Goal: Task Accomplishment & Management: Use online tool/utility

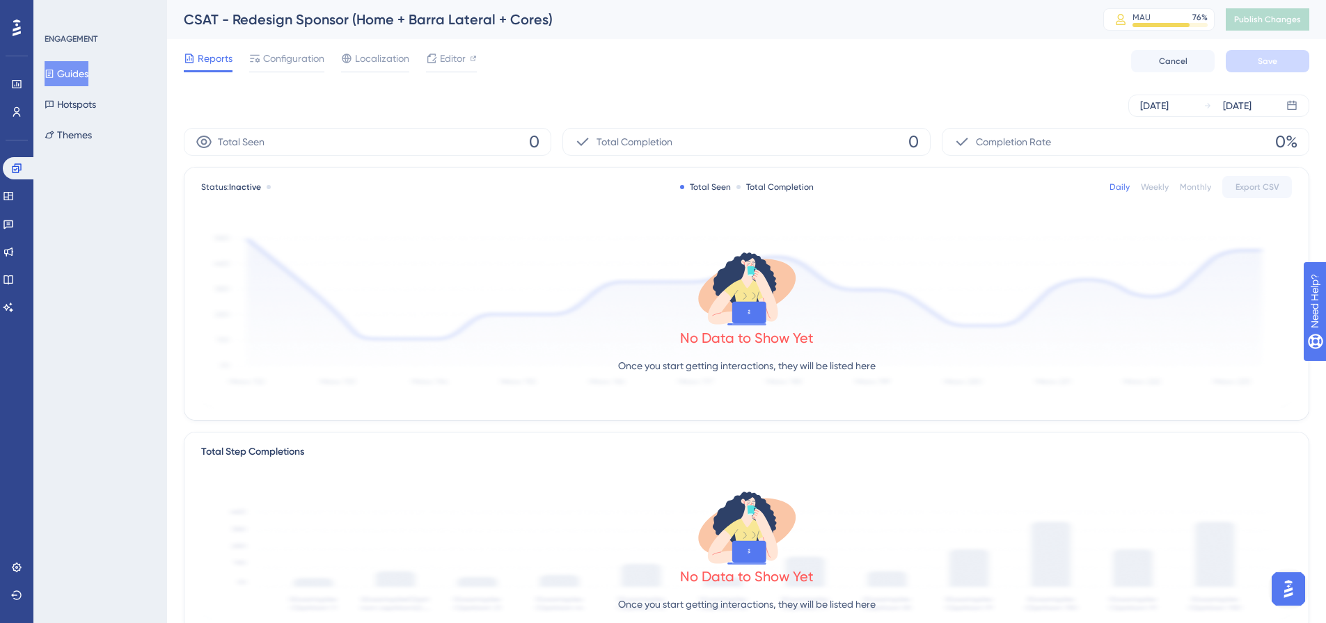
click at [76, 76] on button "Guides" at bounding box center [67, 73] width 44 height 25
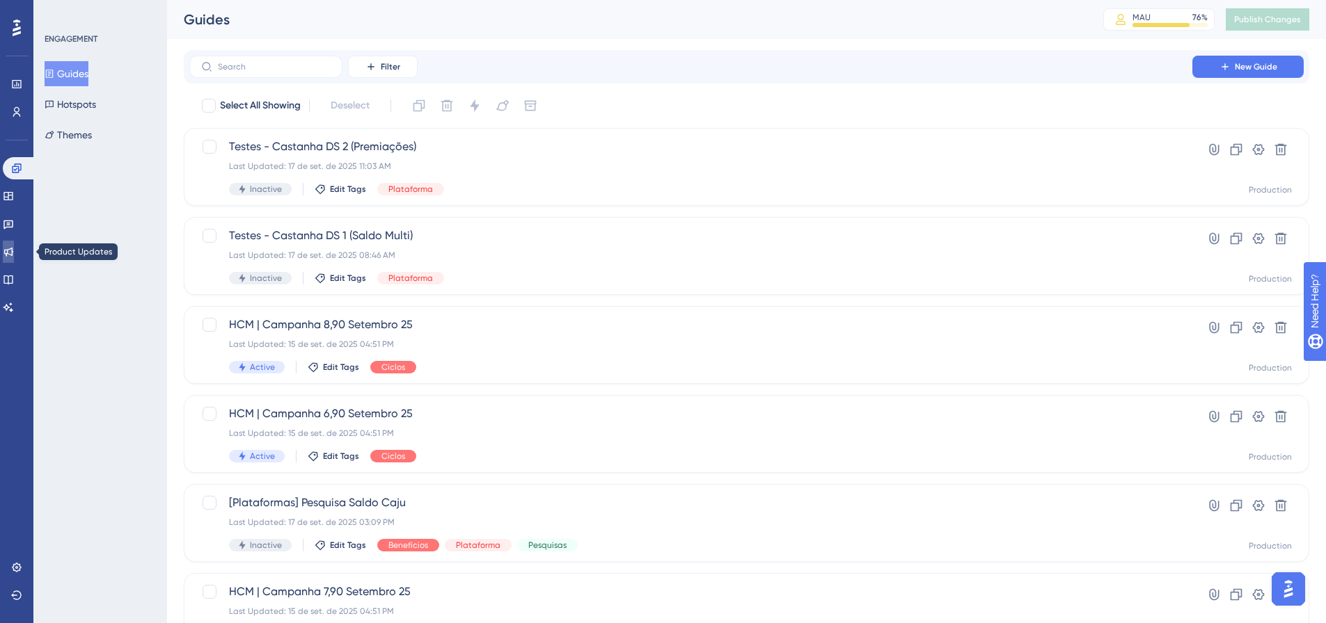
click at [14, 247] on icon at bounding box center [8, 251] width 11 height 11
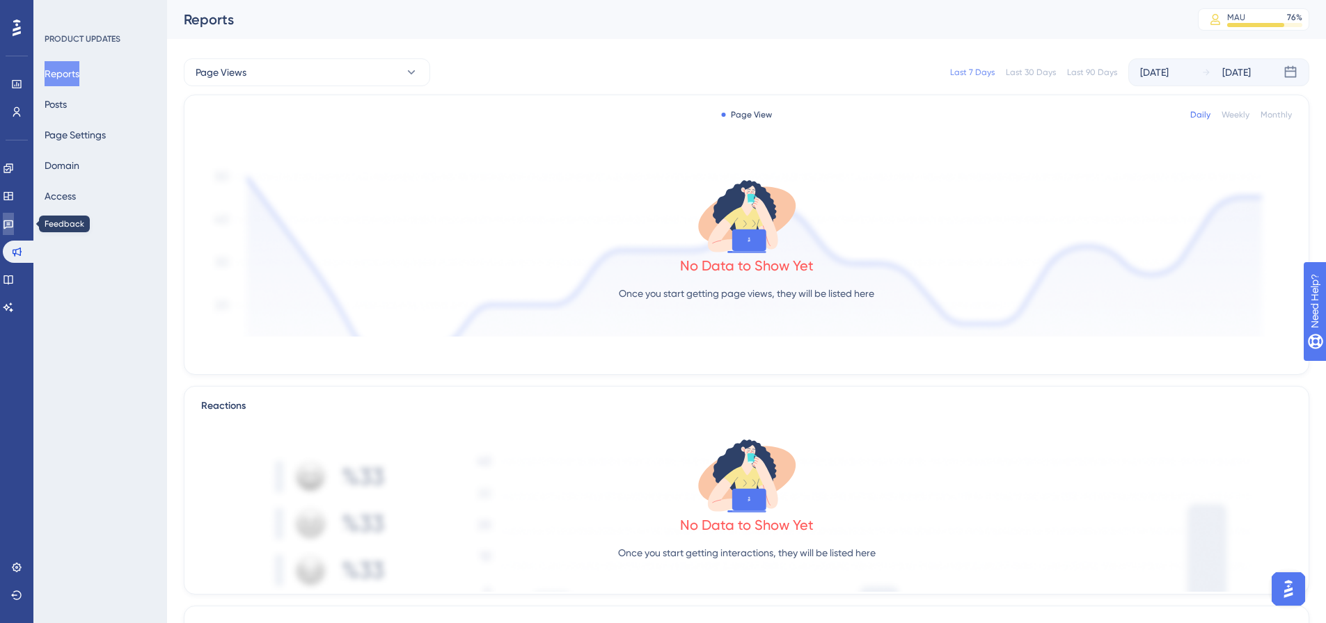
click at [14, 214] on link at bounding box center [8, 224] width 11 height 22
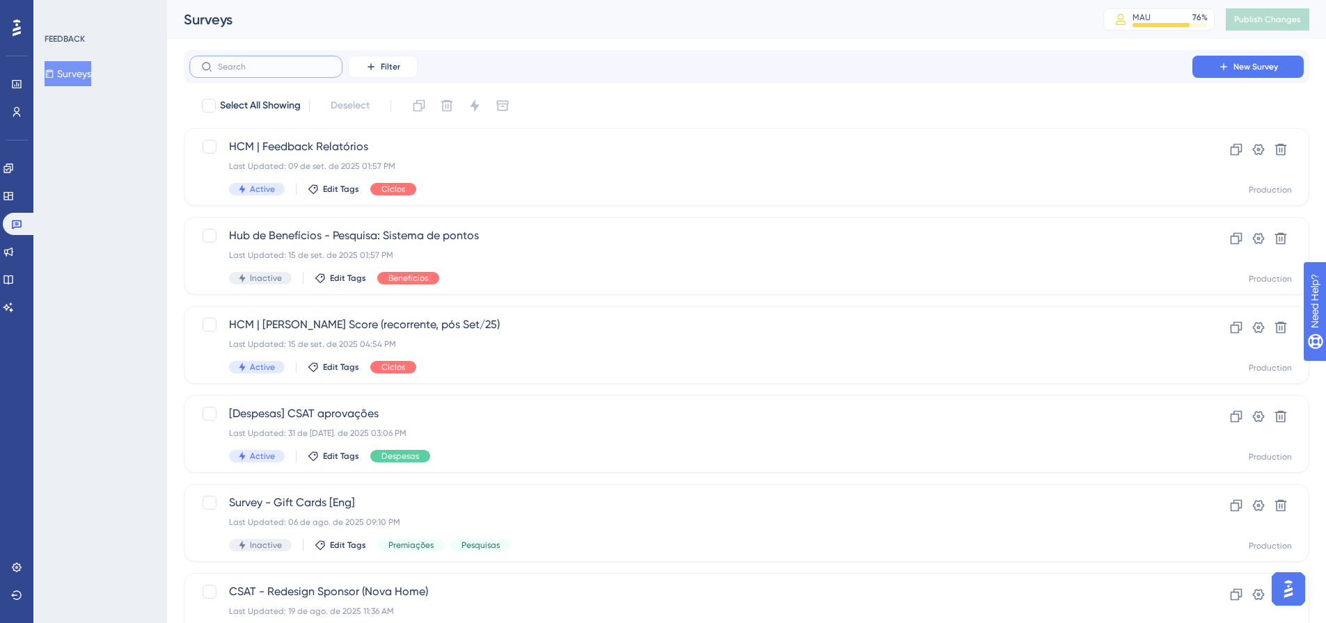
click at [298, 67] on input "text" at bounding box center [274, 67] width 113 height 10
type input "sal"
checkbox input "true"
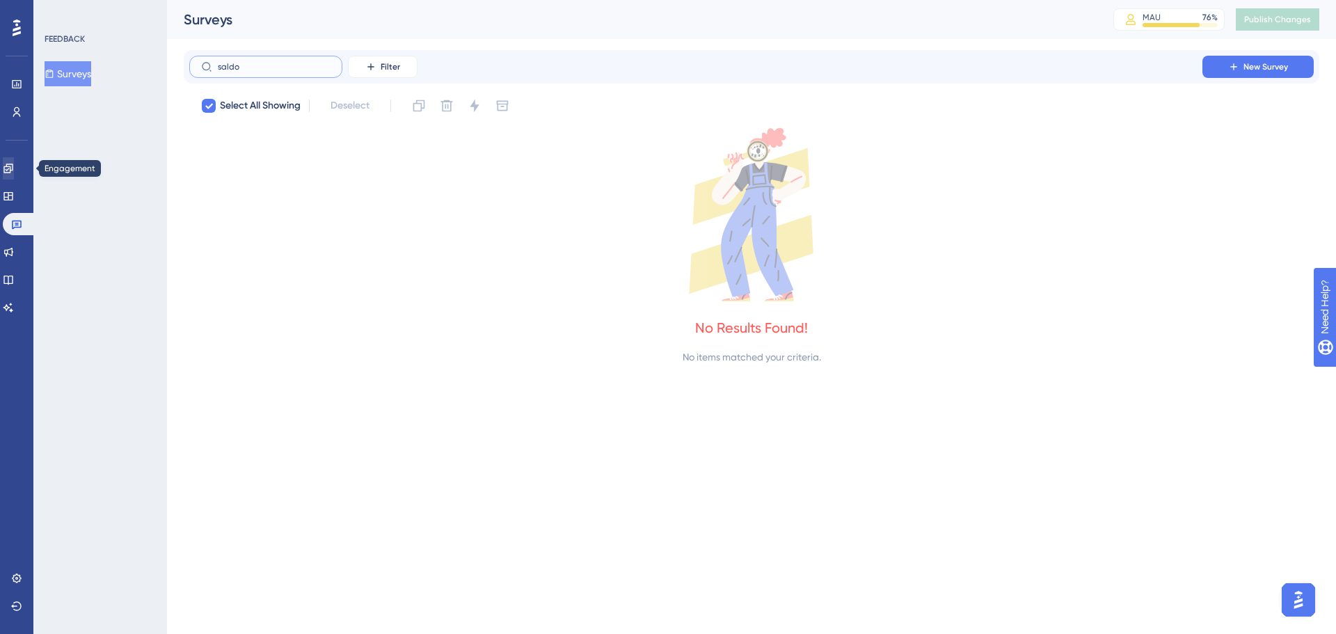
type input "saldo"
click at [14, 164] on icon at bounding box center [8, 168] width 11 height 11
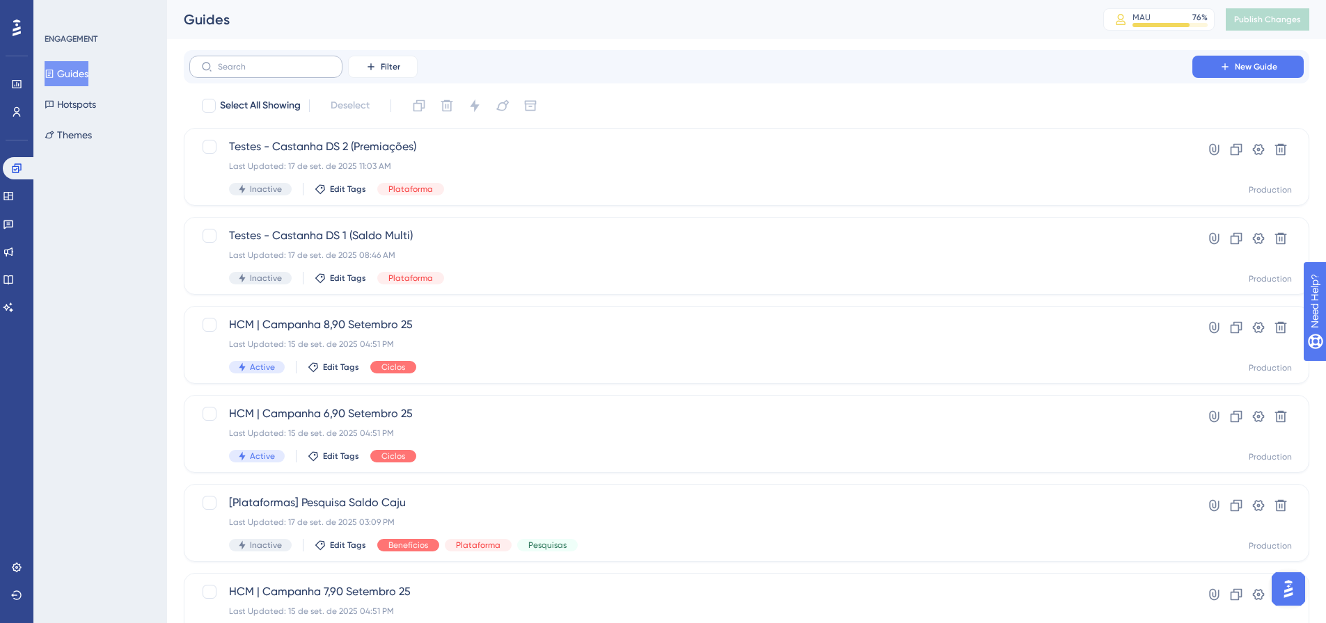
click at [229, 72] on label at bounding box center [265, 67] width 153 height 22
click at [229, 72] on input "text" at bounding box center [274, 67] width 113 height 10
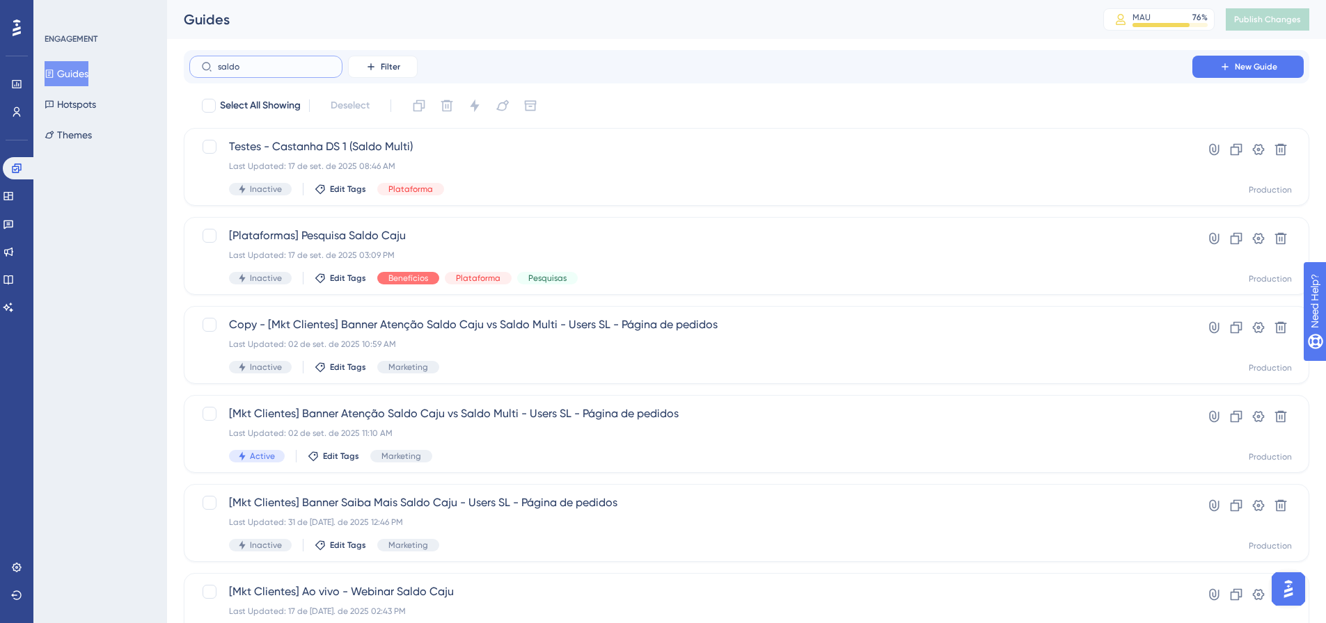
type input "saldo"
click at [500, 254] on div "Last Updated: 17 de set. de 2025 03:09 PM" at bounding box center [690, 255] width 923 height 11
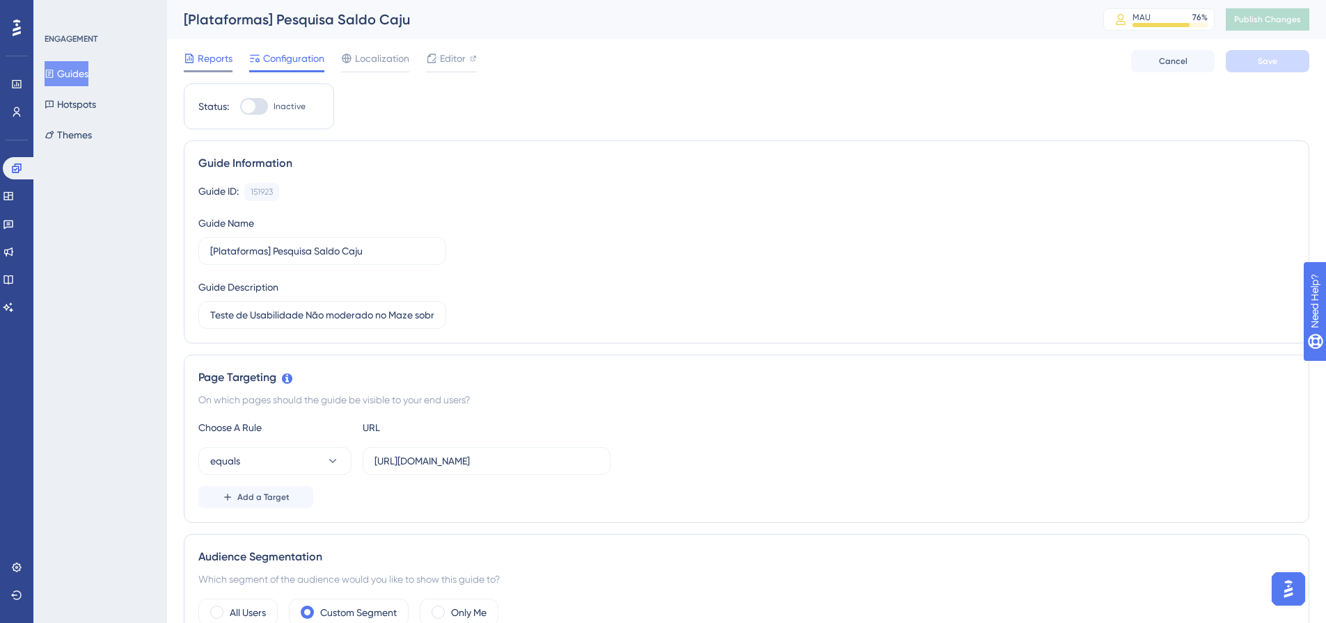
click at [210, 64] on span "Reports" at bounding box center [215, 58] width 35 height 17
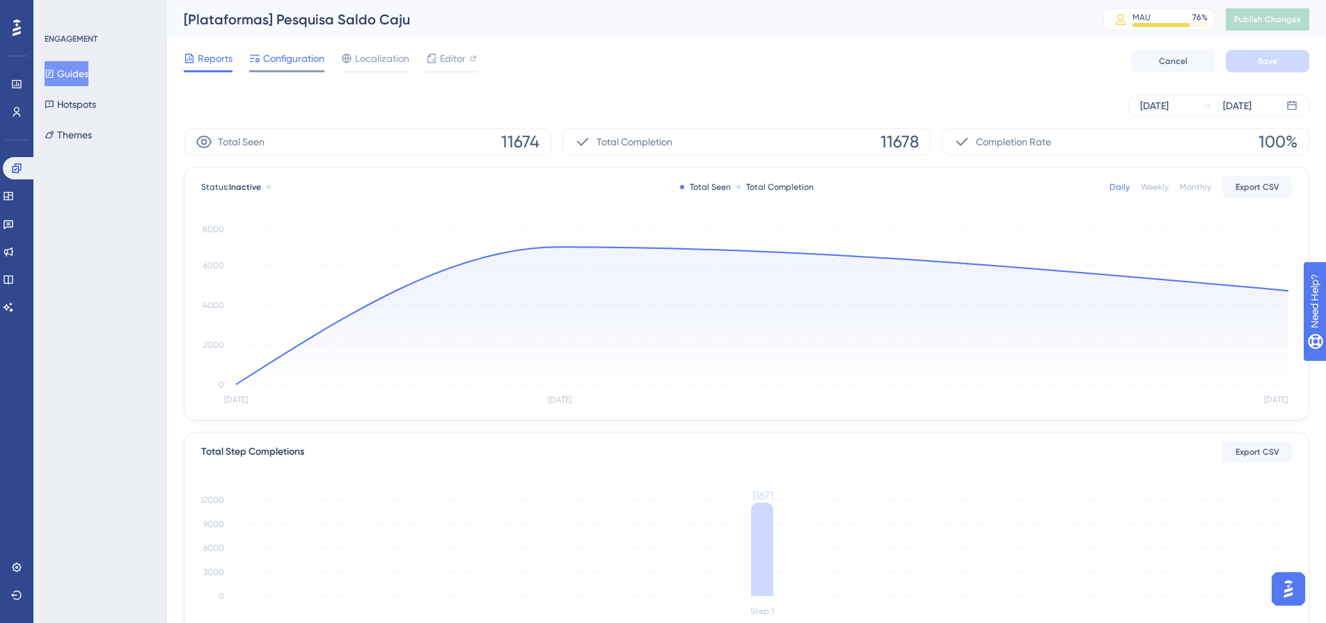
click at [307, 61] on span "Configuration" at bounding box center [293, 58] width 61 height 17
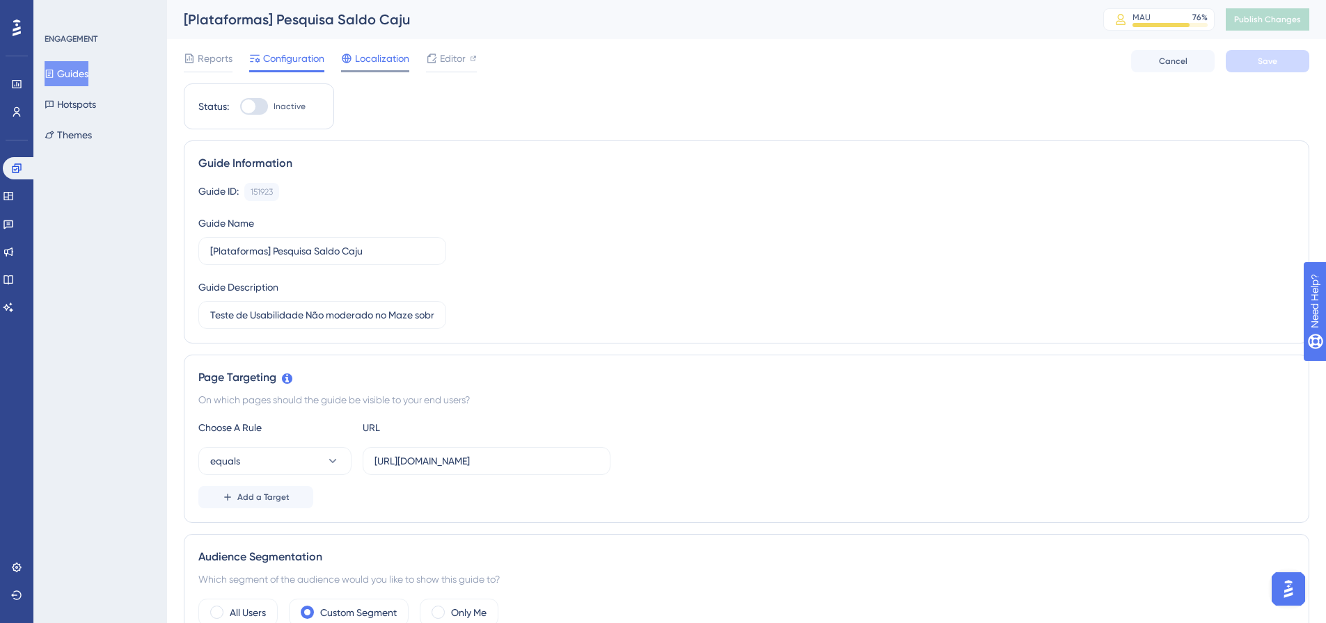
click at [393, 58] on span "Localization" at bounding box center [382, 58] width 54 height 17
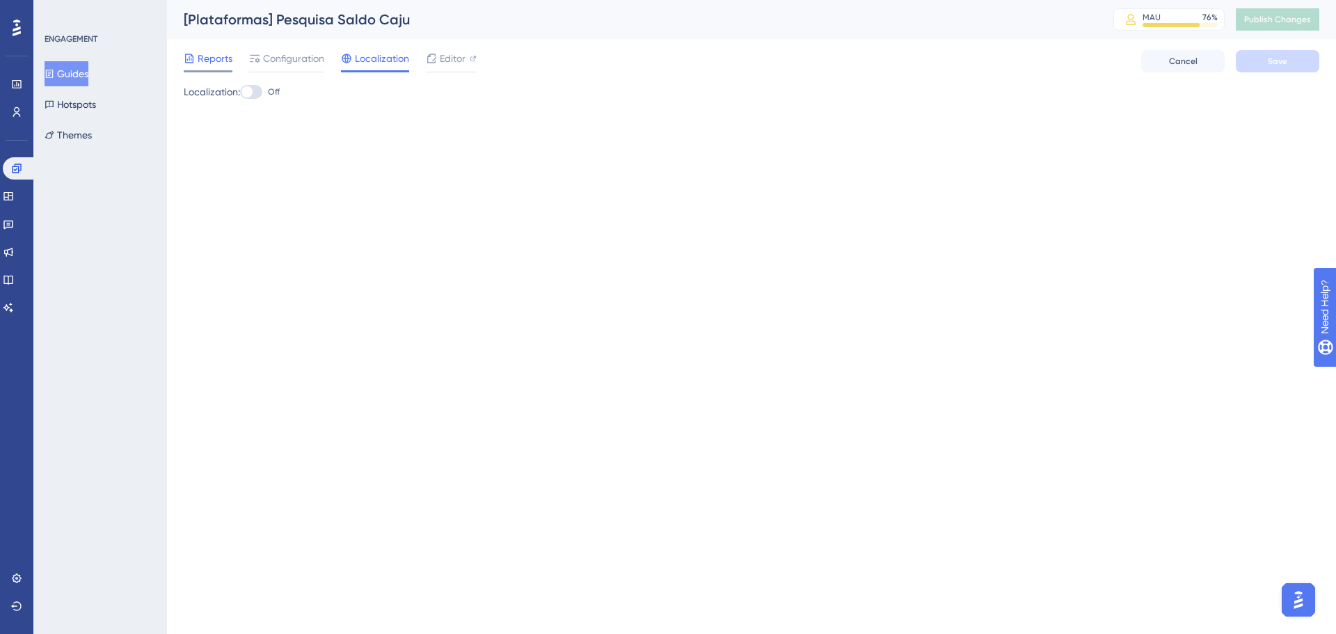
click at [204, 58] on span "Reports" at bounding box center [215, 58] width 35 height 17
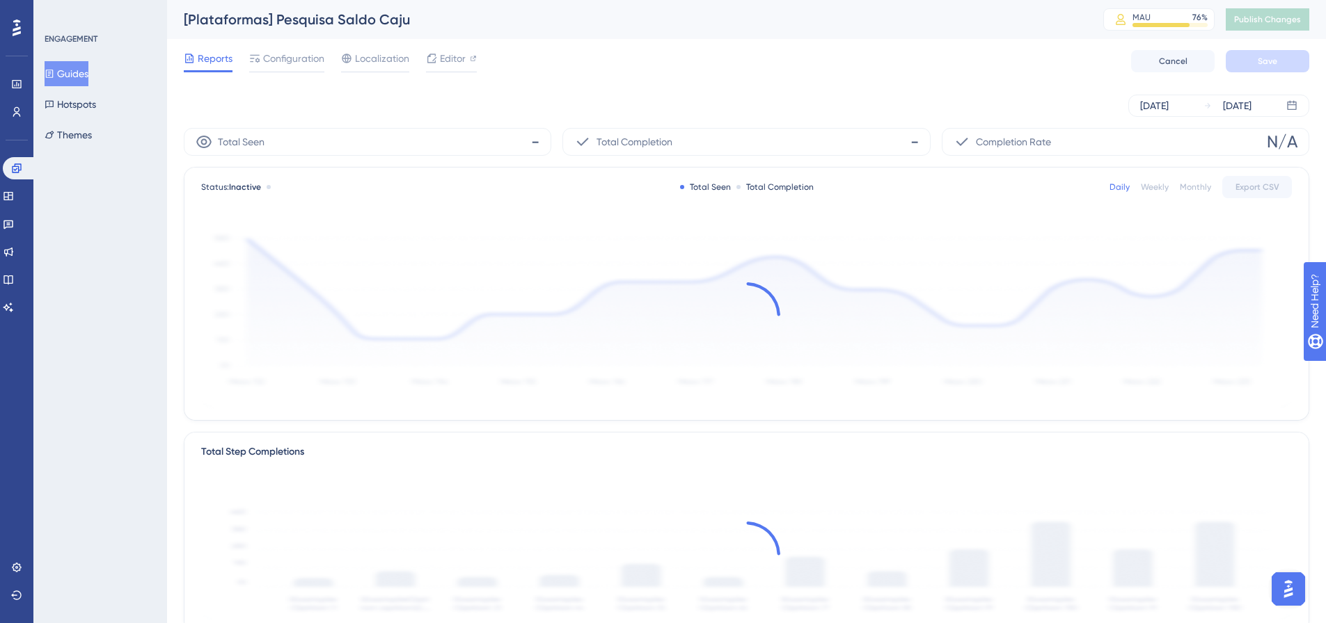
click at [88, 66] on button "Guides" at bounding box center [67, 73] width 44 height 25
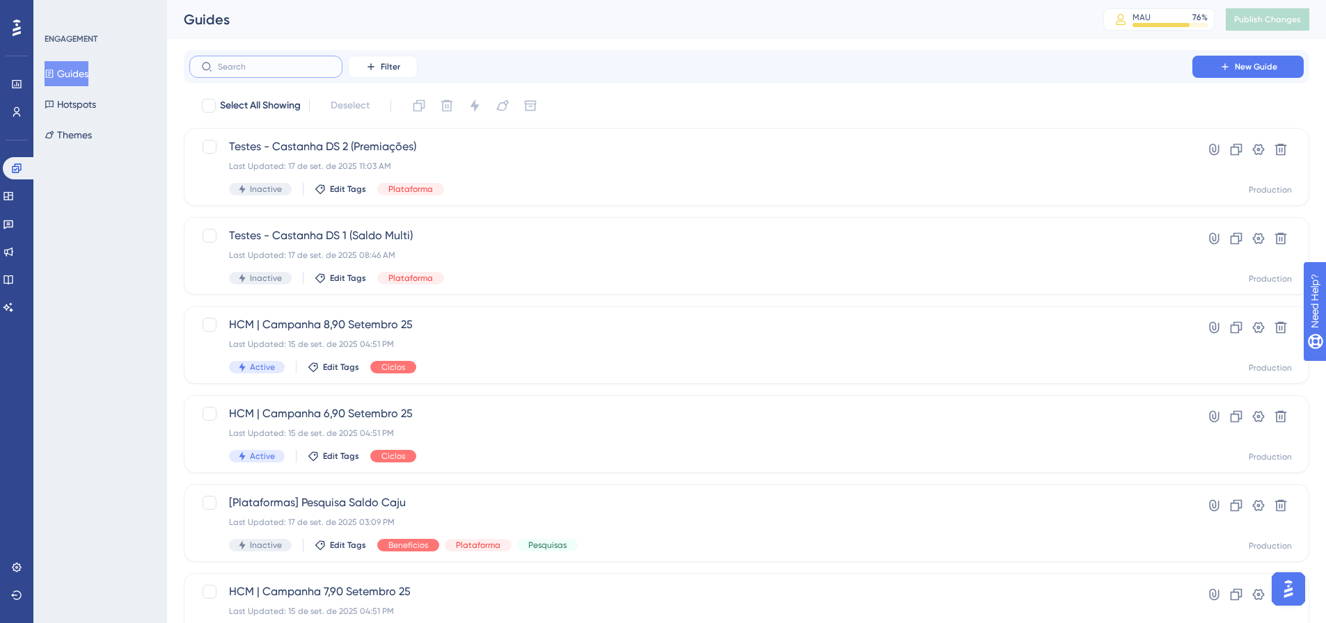
click at [274, 65] on input "text" at bounding box center [274, 67] width 113 height 10
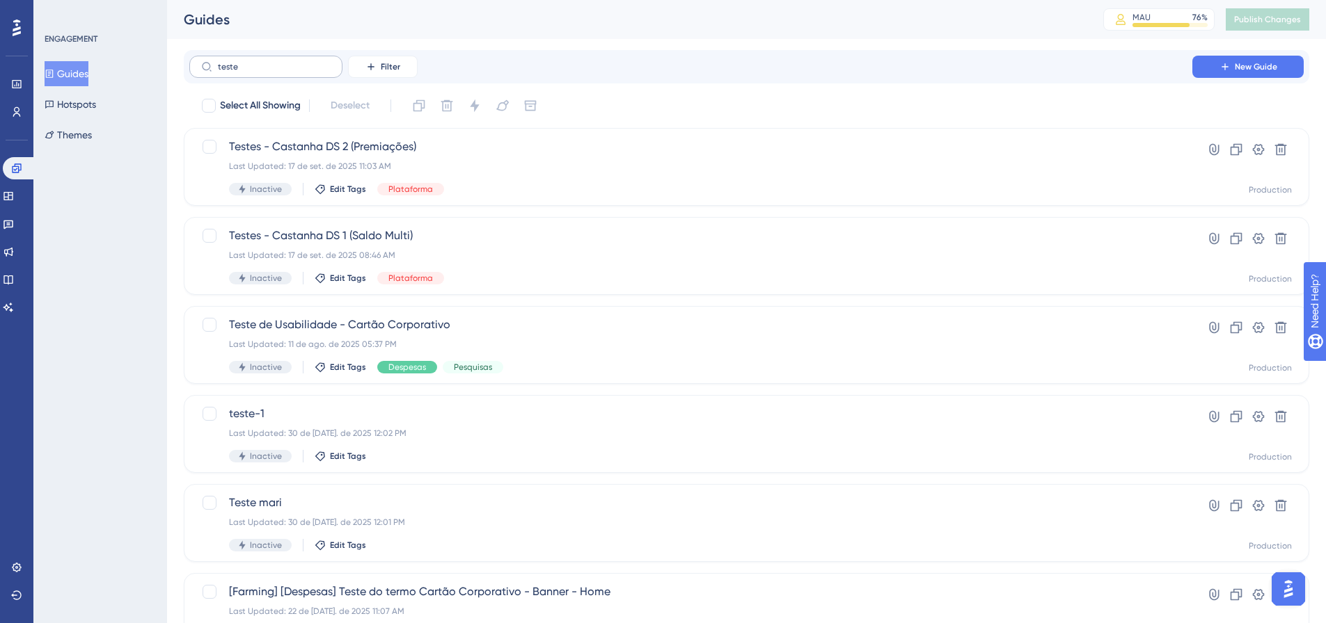
click at [260, 73] on label "teste" at bounding box center [265, 67] width 153 height 22
click at [260, 72] on input "teste" at bounding box center [274, 67] width 113 height 10
click at [260, 73] on label "teste" at bounding box center [265, 67] width 153 height 22
click at [260, 72] on input "teste" at bounding box center [274, 67] width 113 height 10
click at [260, 73] on label "teste" at bounding box center [265, 67] width 153 height 22
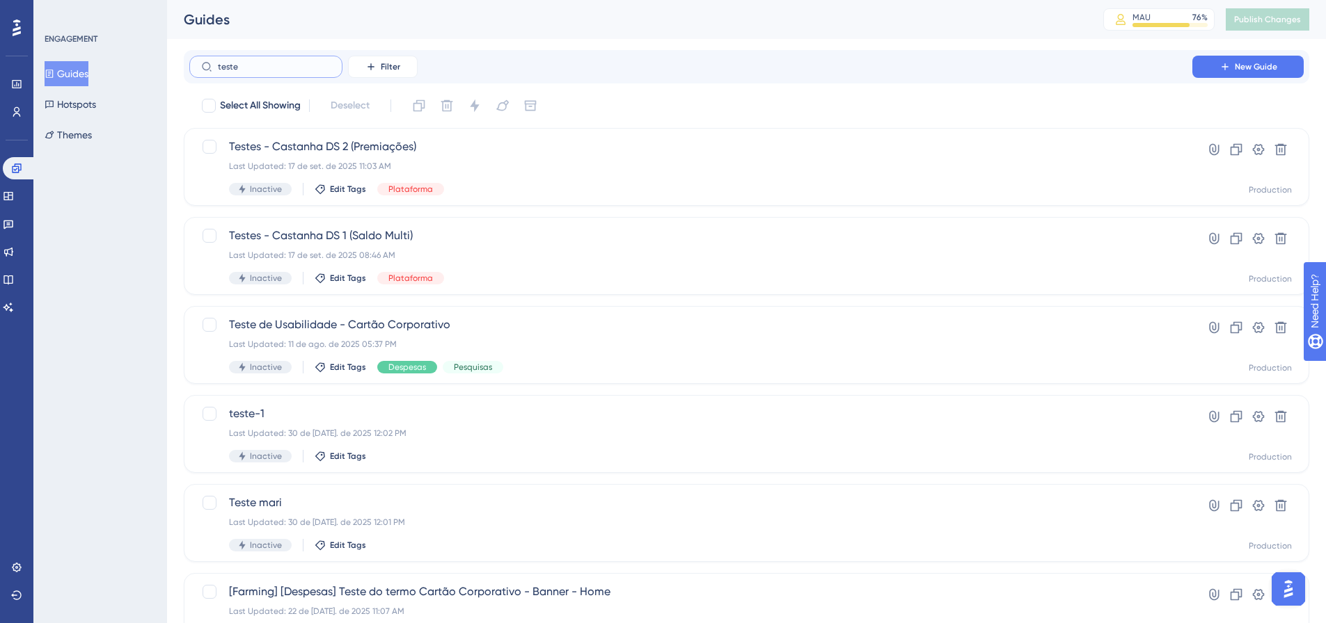
click at [260, 72] on input "teste" at bounding box center [274, 67] width 113 height 10
click at [260, 73] on label "teste" at bounding box center [265, 67] width 153 height 22
click at [260, 72] on input "teste" at bounding box center [274, 67] width 113 height 10
click at [260, 73] on label "teste" at bounding box center [265, 67] width 153 height 22
click at [260, 72] on input "teste" at bounding box center [274, 67] width 113 height 10
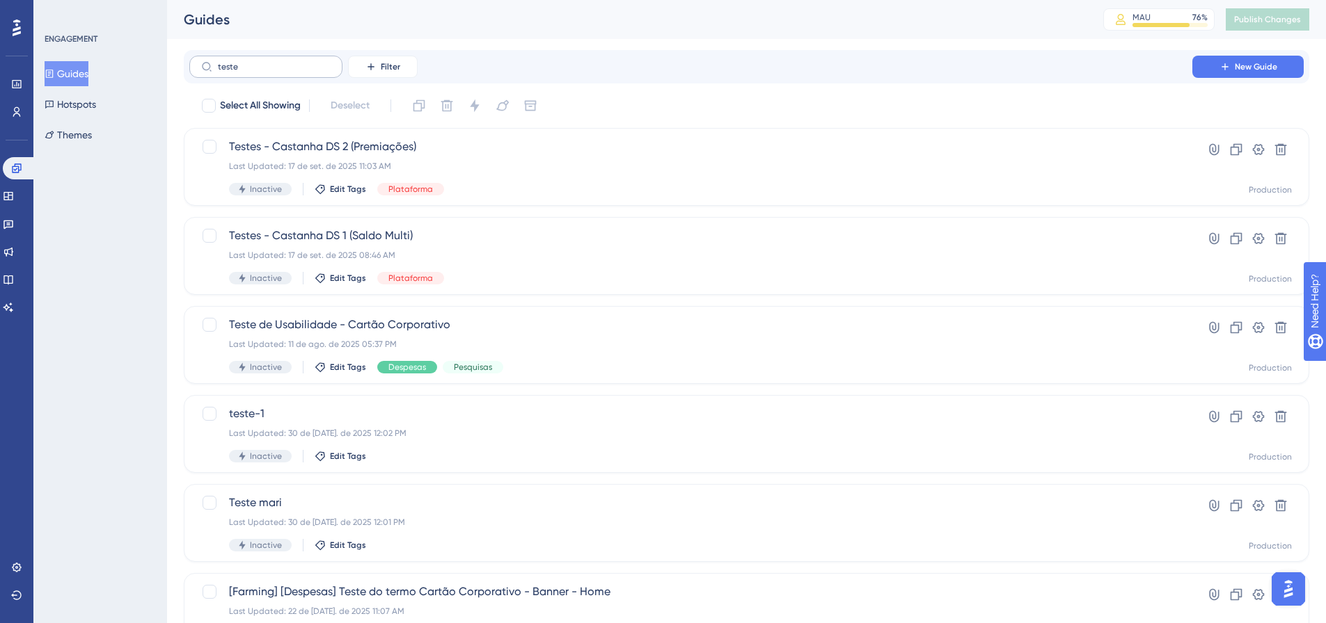
click at [260, 73] on label "teste" at bounding box center [265, 67] width 153 height 22
click at [260, 72] on input "teste" at bounding box center [274, 67] width 113 height 10
drag, startPoint x: 230, startPoint y: 75, endPoint x: 216, endPoint y: 77, distance: 14.0
click at [216, 77] on label "teste" at bounding box center [265, 67] width 153 height 22
click at [218, 72] on input "teste" at bounding box center [274, 67] width 113 height 10
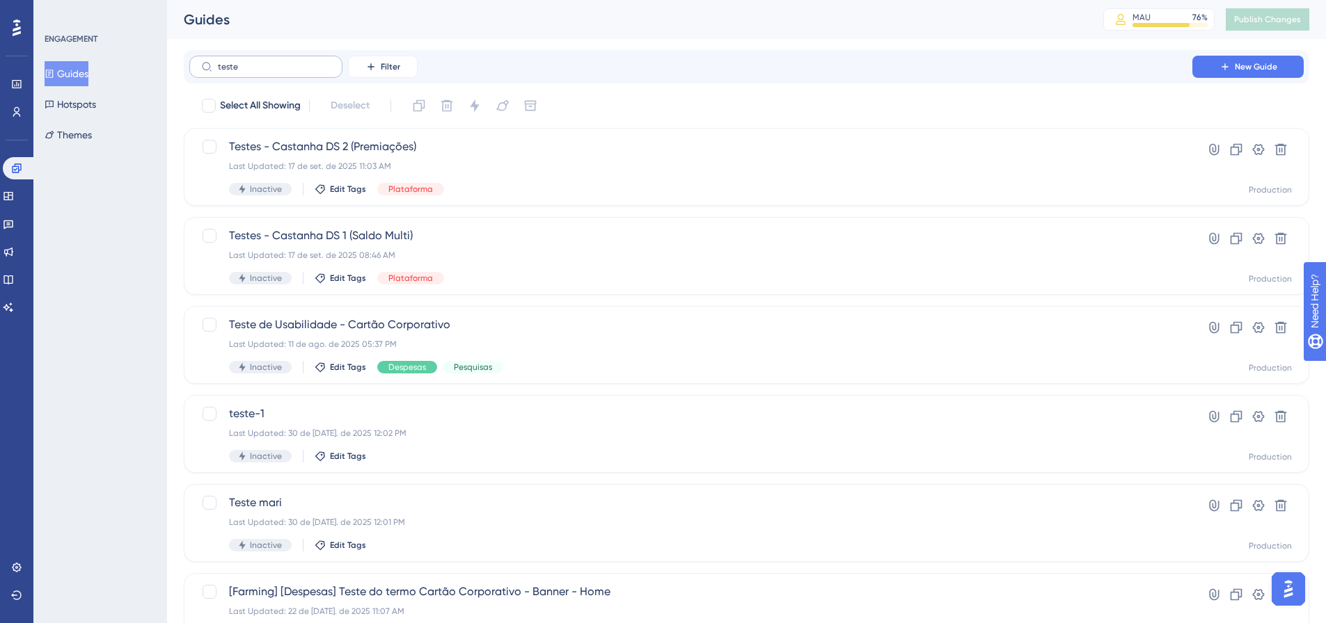
click at [227, 72] on label "teste" at bounding box center [265, 67] width 153 height 22
click at [227, 72] on input "teste" at bounding box center [274, 67] width 113 height 10
click at [227, 69] on input "teste" at bounding box center [274, 67] width 113 height 10
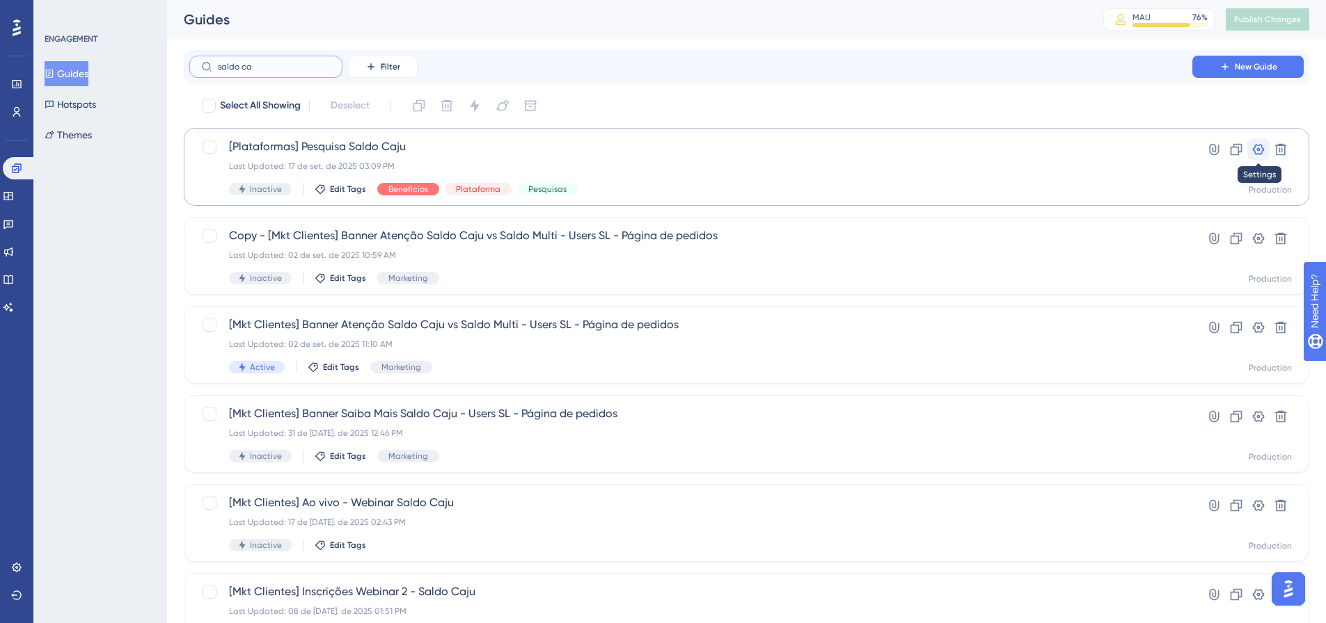
type input "saldo ca"
click at [1259, 149] on icon at bounding box center [1259, 149] width 12 height 11
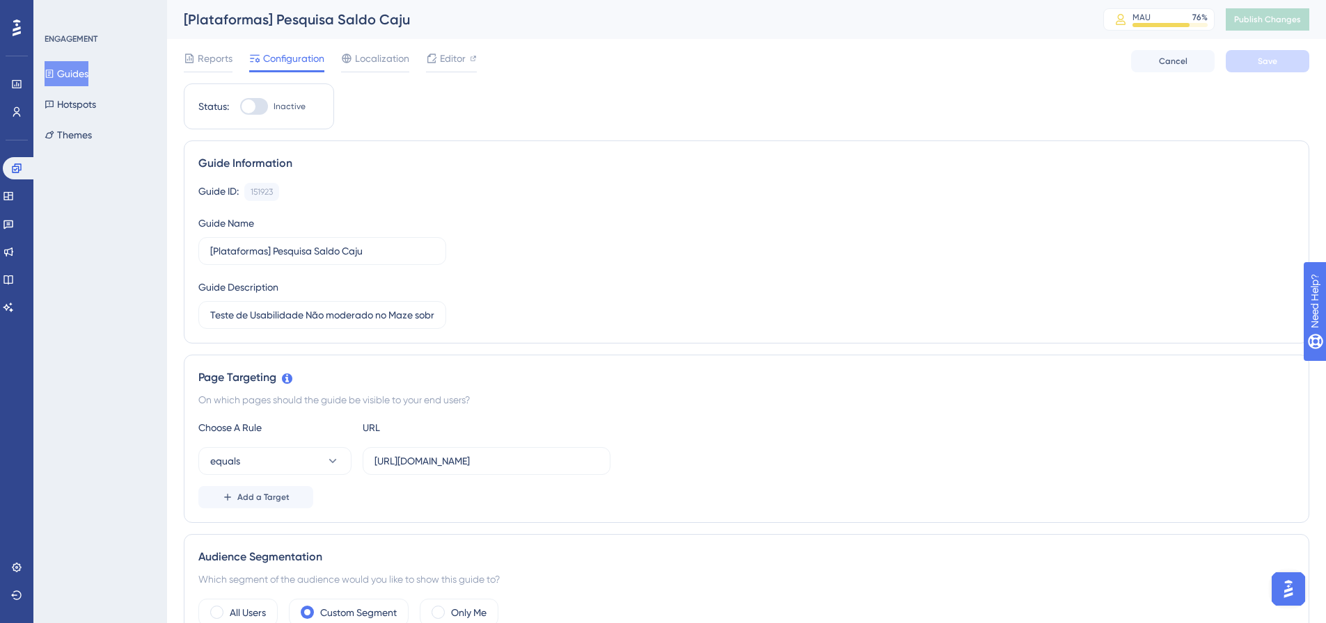
click at [259, 105] on div at bounding box center [254, 106] width 28 height 17
click at [240, 106] on input "Inactive" at bounding box center [239, 106] width 1 height 1
checkbox input "true"
